Goal: Go to known website: Access a specific website the user already knows

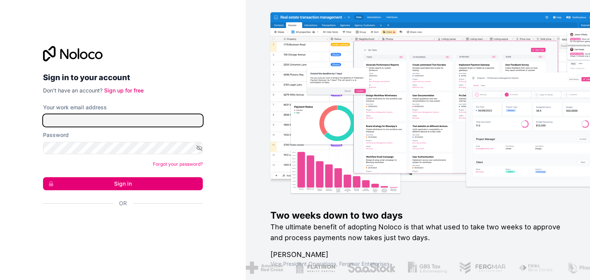
click at [109, 121] on input "Your work email address" at bounding box center [123, 120] width 160 height 12
type input "[EMAIL_ADDRESS][DOMAIN_NAME]"
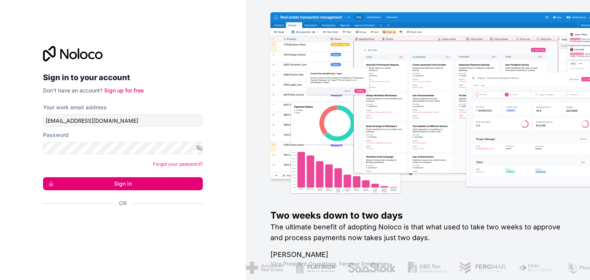
click at [109, 121] on input "[EMAIL_ADDRESS][DOMAIN_NAME]" at bounding box center [123, 120] width 160 height 12
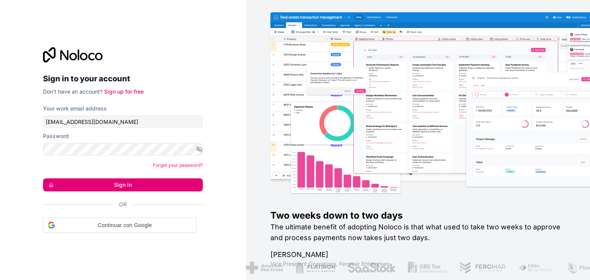
click at [109, 121] on input "[EMAIL_ADDRESS][DOMAIN_NAME]" at bounding box center [123, 122] width 160 height 12
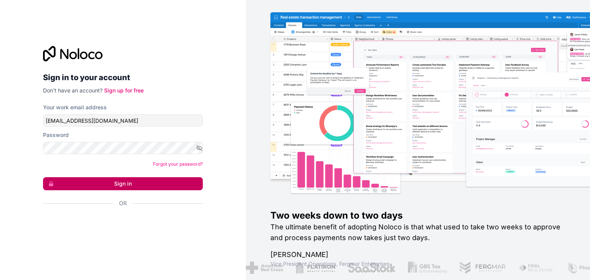
click at [63, 184] on button "Sign in" at bounding box center [123, 183] width 160 height 13
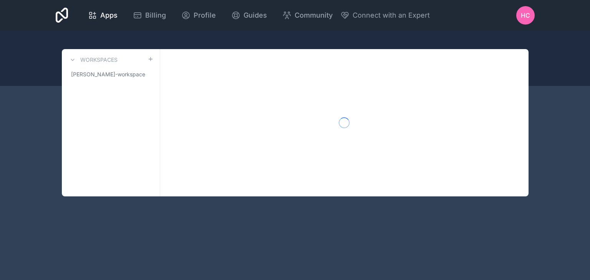
click at [64, 183] on div "Workspaces [PERSON_NAME]-workspace" at bounding box center [111, 122] width 98 height 147
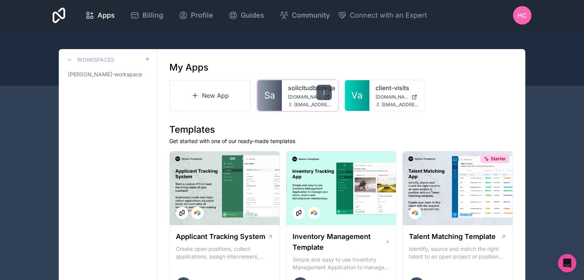
click at [326, 92] on icon at bounding box center [324, 92] width 6 height 6
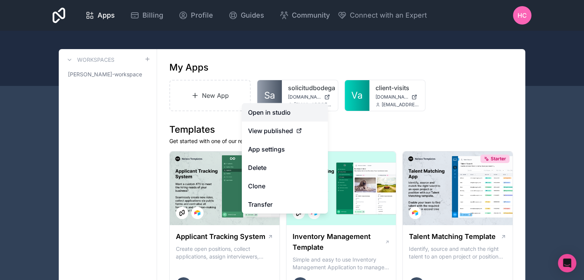
click at [274, 112] on link "Open in studio" at bounding box center [285, 112] width 86 height 18
